Goal: Check status: Check status

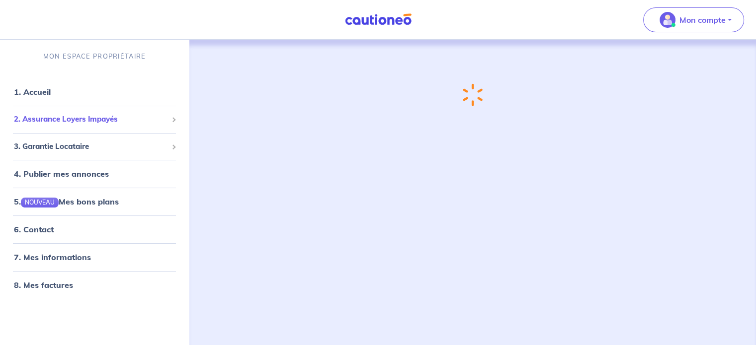
click at [161, 125] on div "2. Assurance Loyers Impayés" at bounding box center [94, 119] width 181 height 19
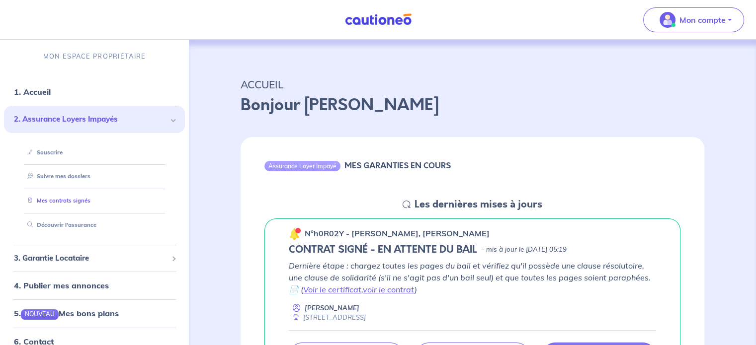
click at [76, 200] on link "Mes contrats signés" at bounding box center [56, 200] width 67 height 7
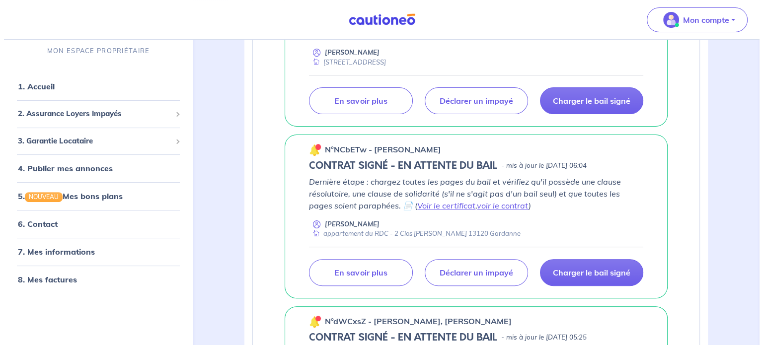
scroll to position [348, 0]
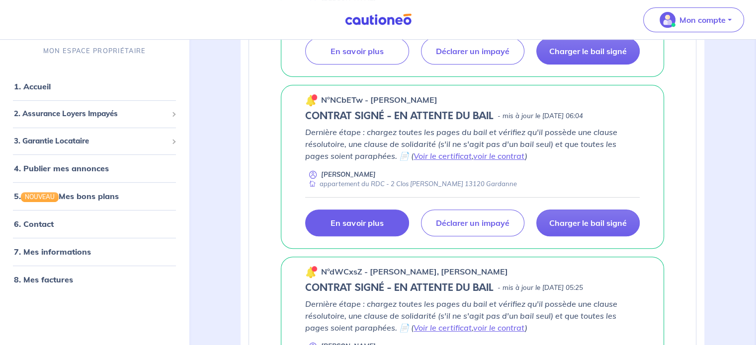
click at [392, 222] on link "En savoir plus" at bounding box center [356, 223] width 103 height 27
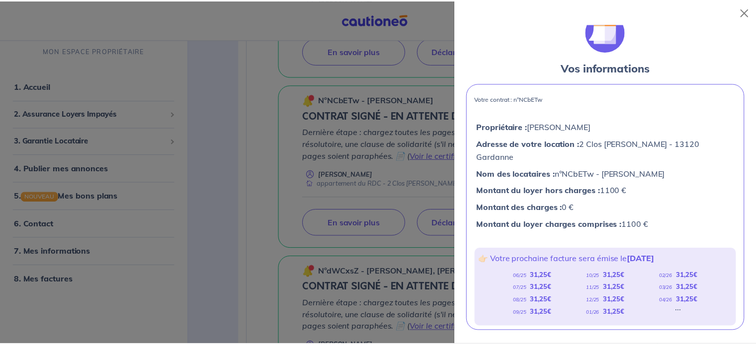
scroll to position [5, 0]
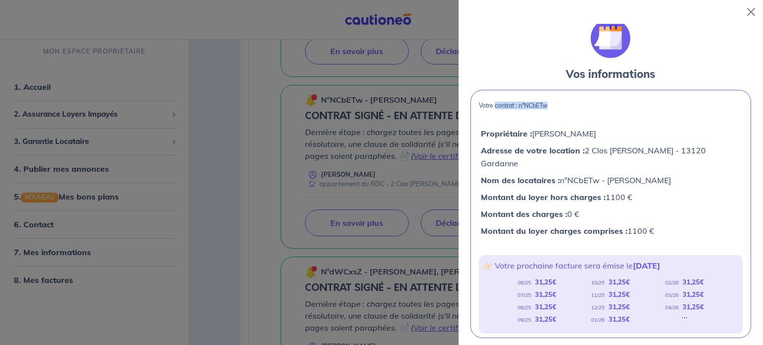
drag, startPoint x: 494, startPoint y: 106, endPoint x: 551, endPoint y: 103, distance: 57.2
click at [561, 104] on p "Votre contrat : n°NCbETw" at bounding box center [611, 105] width 264 height 7
copy p "contrat : n°NCbETw"
click at [277, 141] on div at bounding box center [381, 172] width 763 height 345
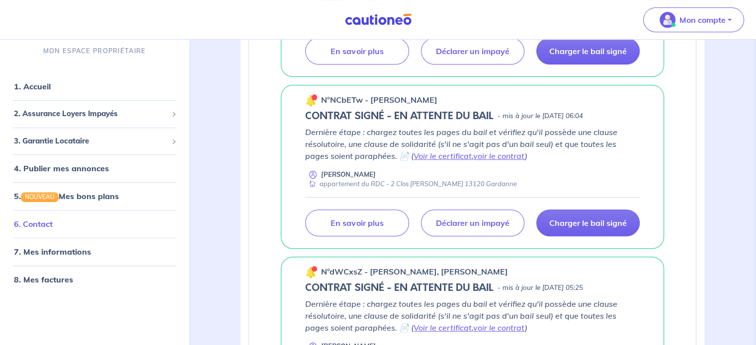
click at [53, 222] on link "6. Contact" at bounding box center [33, 225] width 39 height 10
click at [50, 91] on link "1. Accueil" at bounding box center [32, 87] width 36 height 10
